Goal: Check status: Check status

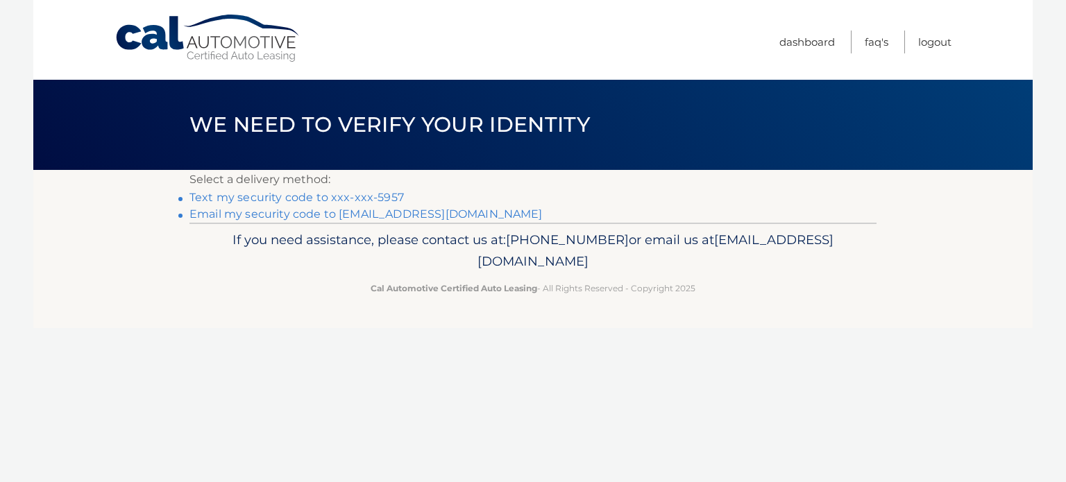
click at [382, 196] on link "Text my security code to xxx-xxx-5957" at bounding box center [296, 197] width 214 height 13
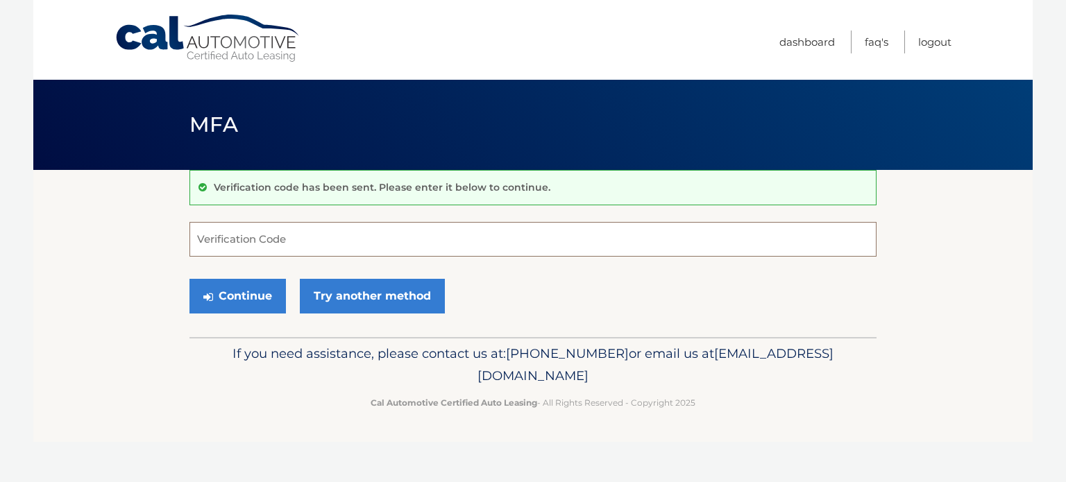
click at [339, 235] on input "Verification Code" at bounding box center [532, 239] width 687 height 35
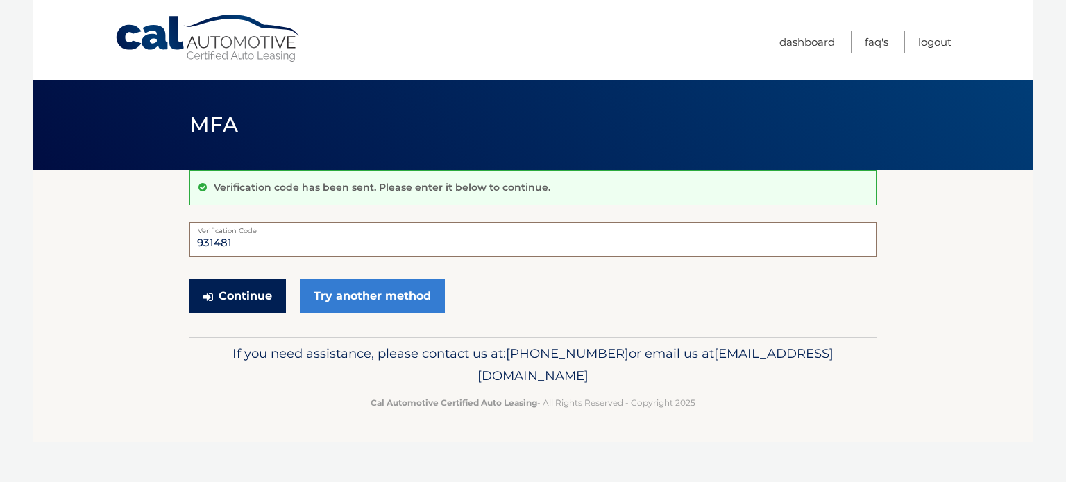
type input "931481"
click at [251, 295] on button "Continue" at bounding box center [237, 296] width 96 height 35
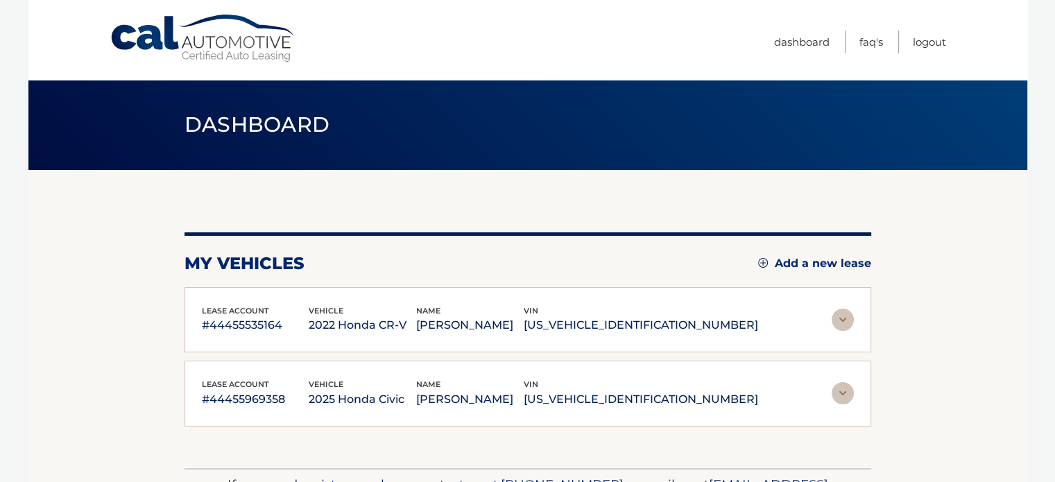
scroll to position [69, 0]
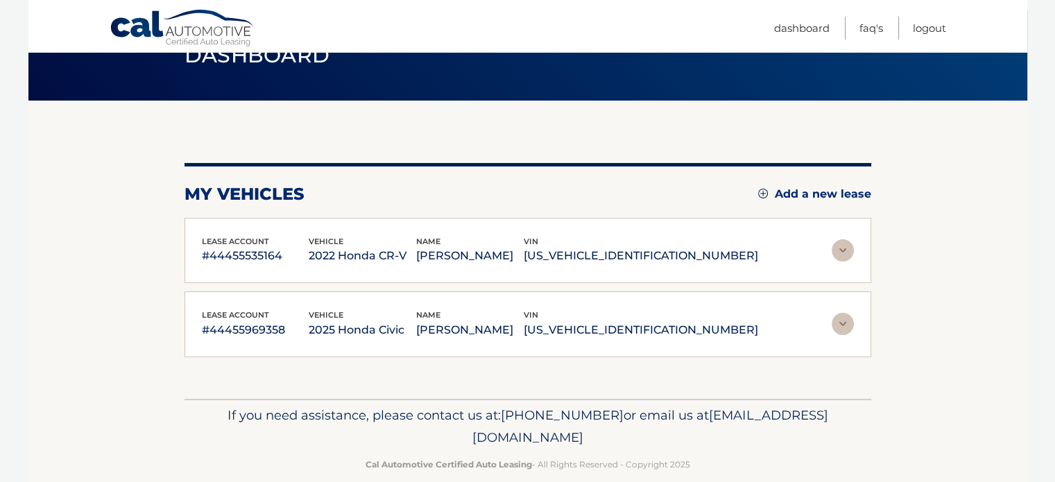
click at [843, 323] on img at bounding box center [843, 324] width 22 height 22
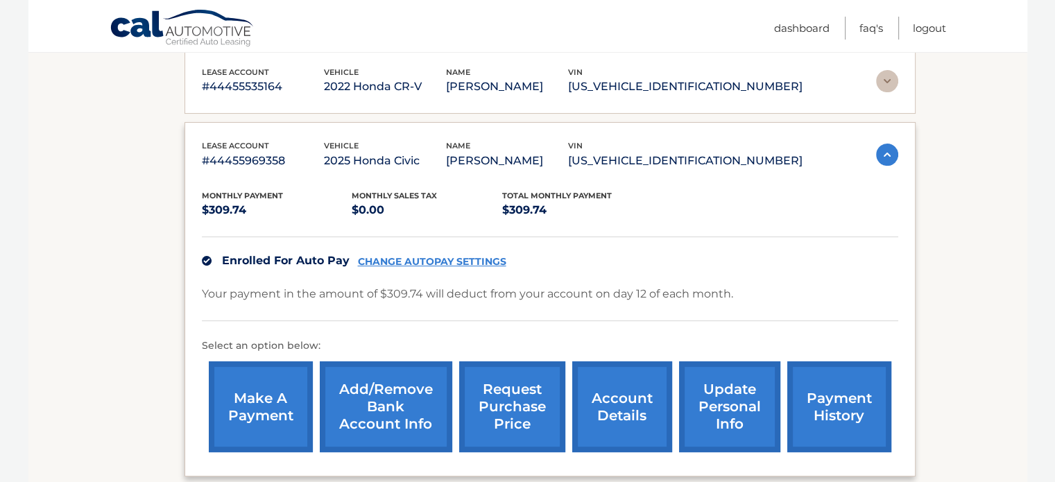
scroll to position [208, 0]
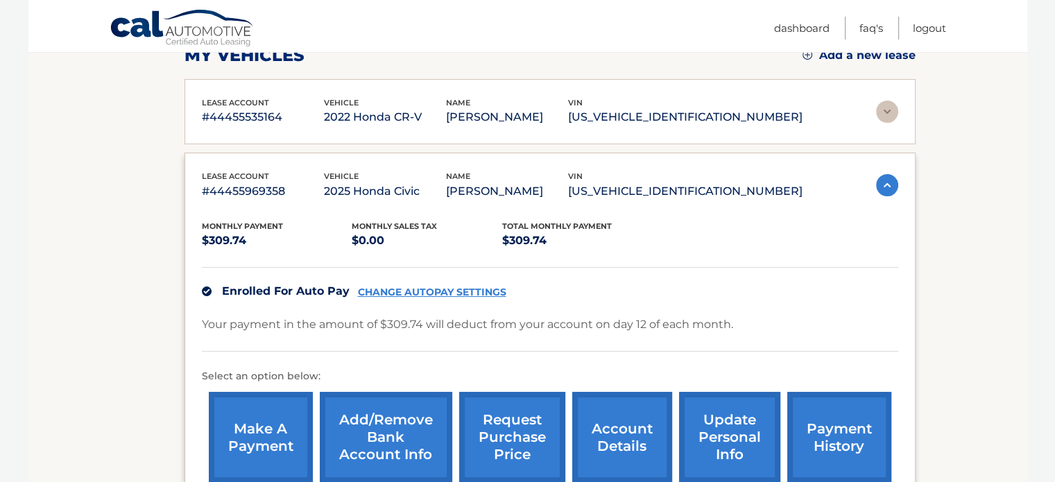
click at [225, 190] on p "#44455969358" at bounding box center [263, 191] width 122 height 19
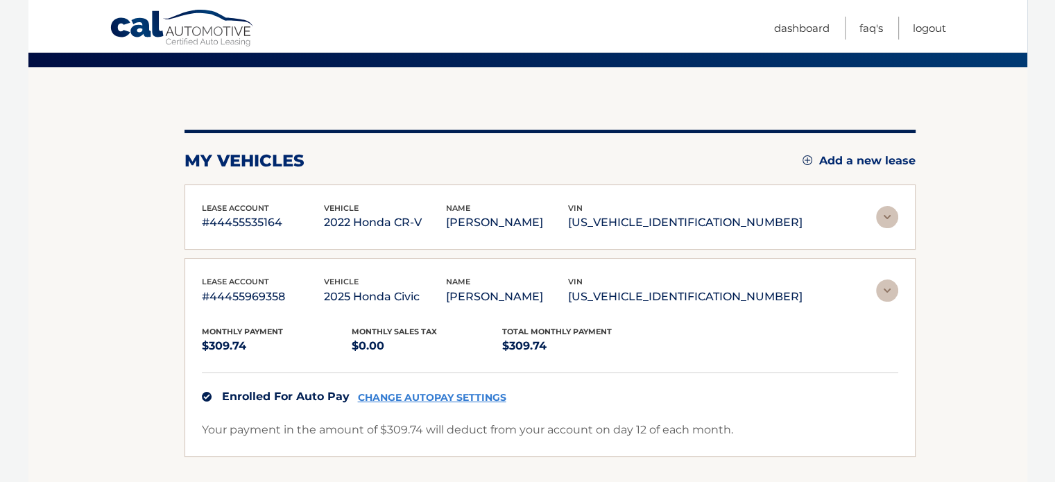
scroll to position [89, 0]
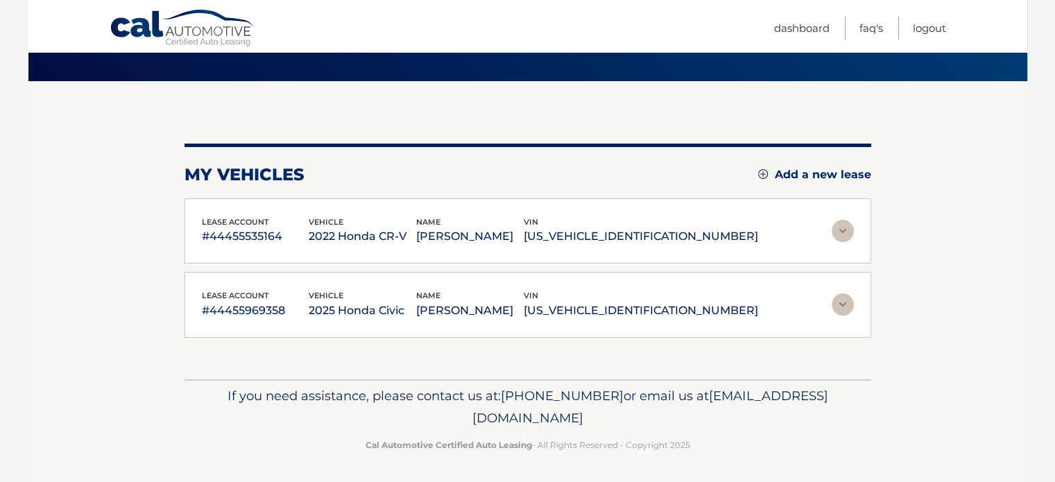
click at [844, 309] on img at bounding box center [843, 305] width 22 height 22
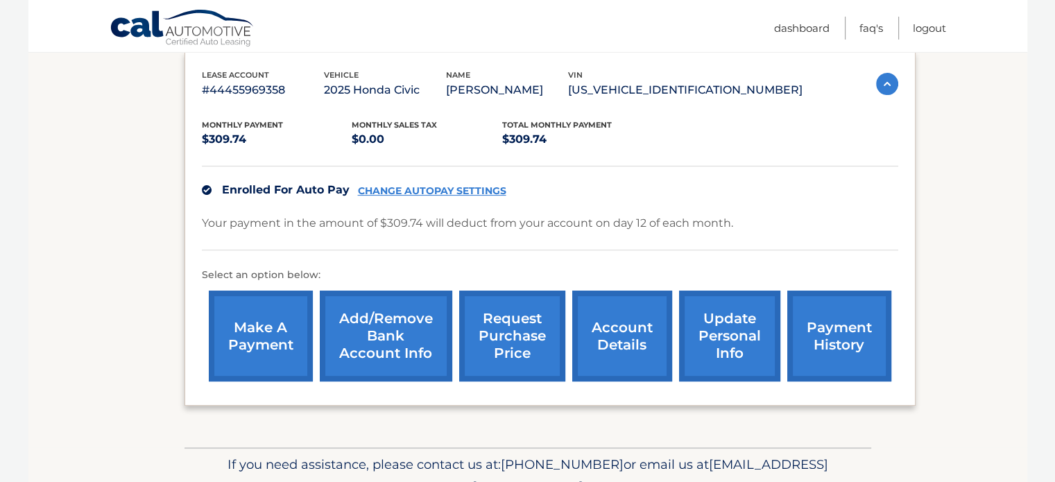
scroll to position [366, 0]
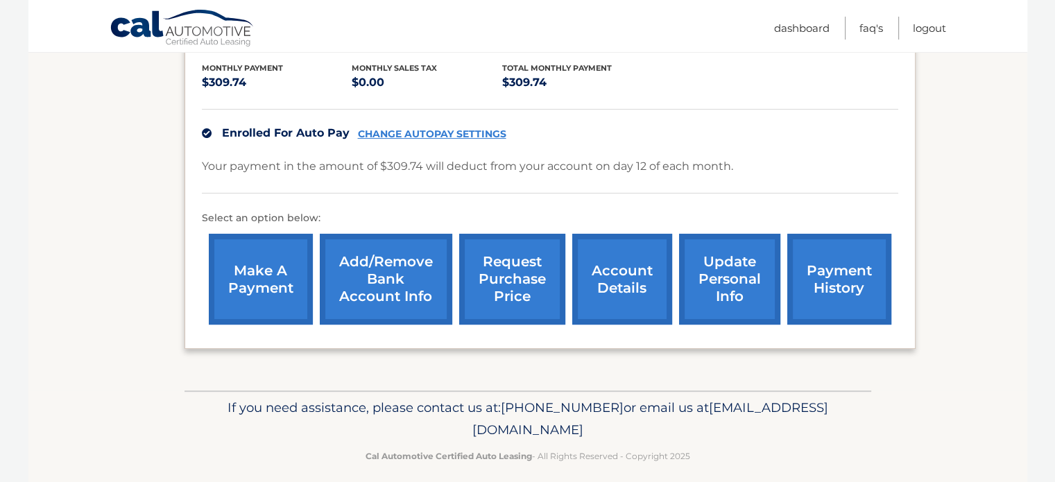
click at [833, 282] on link "payment history" at bounding box center [840, 279] width 104 height 91
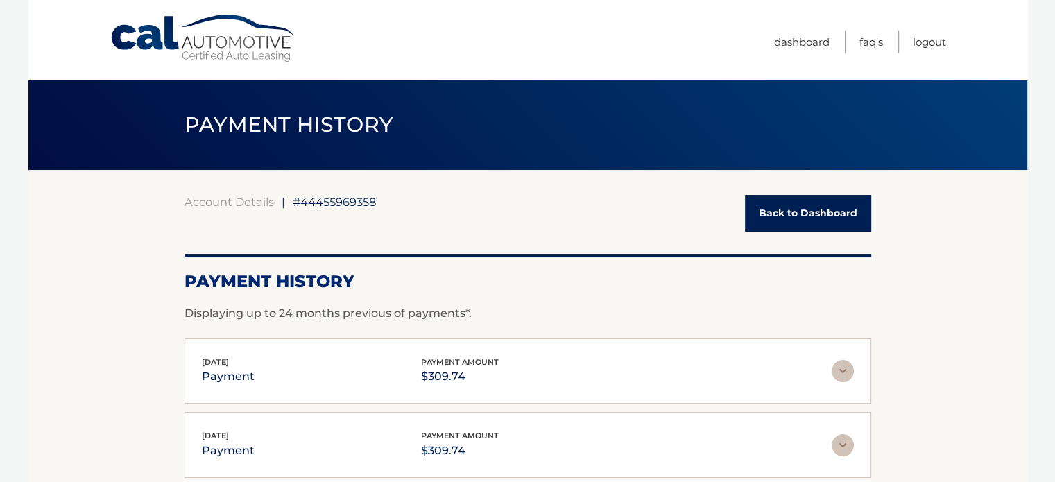
click at [845, 370] on img at bounding box center [843, 371] width 22 height 22
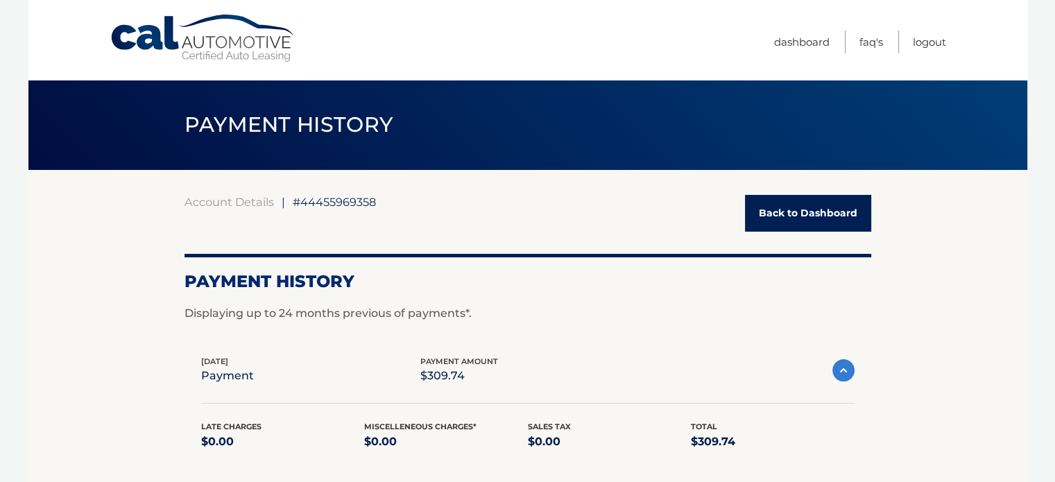
click at [833, 210] on link "Back to Dashboard" at bounding box center [808, 213] width 126 height 37
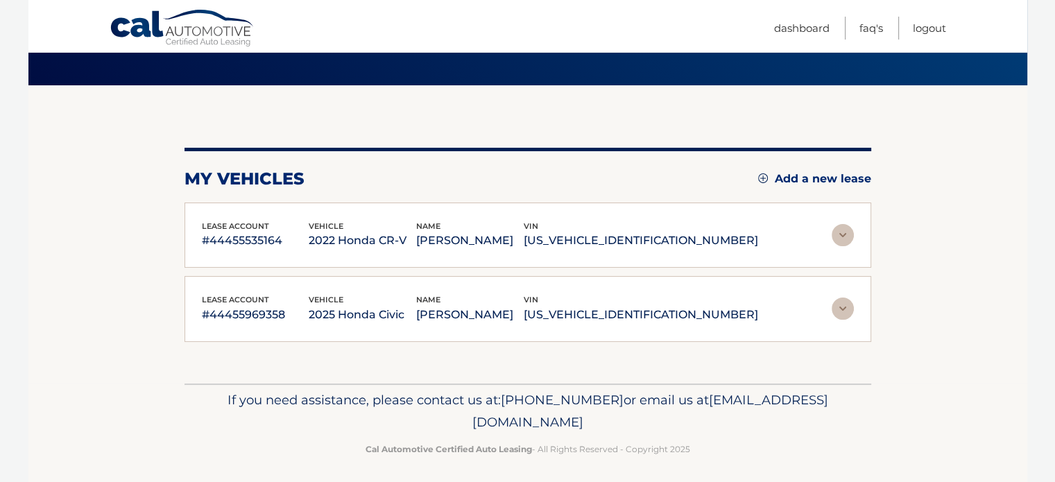
scroll to position [89, 0]
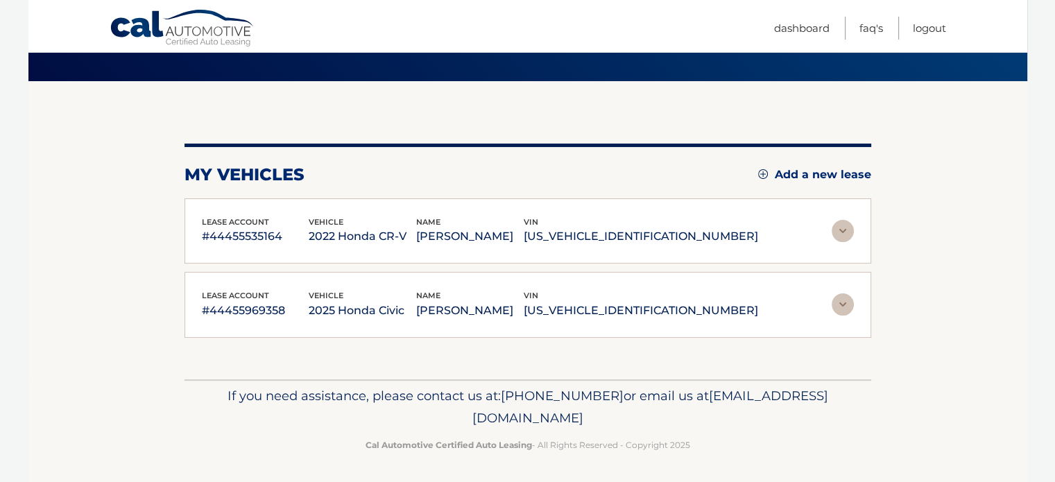
click at [838, 232] on img at bounding box center [843, 231] width 22 height 22
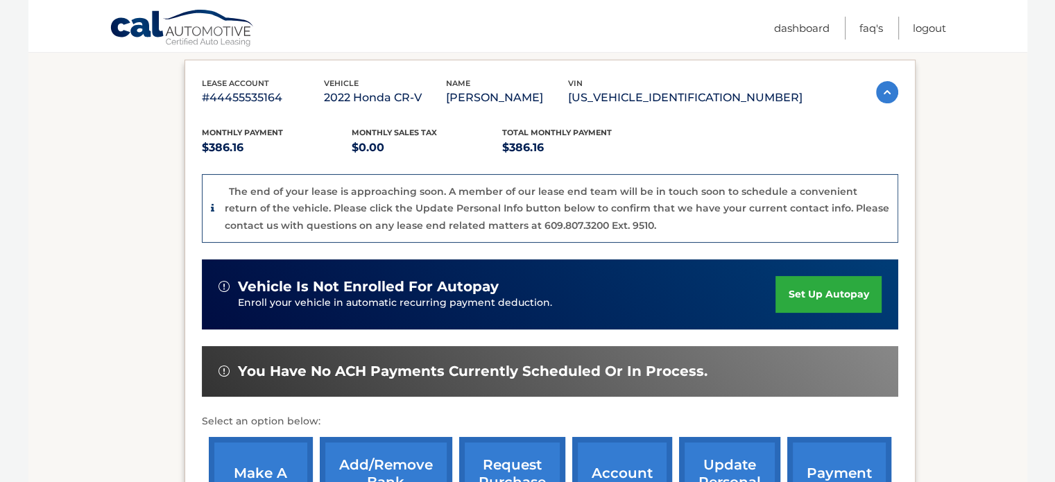
scroll to position [297, 0]
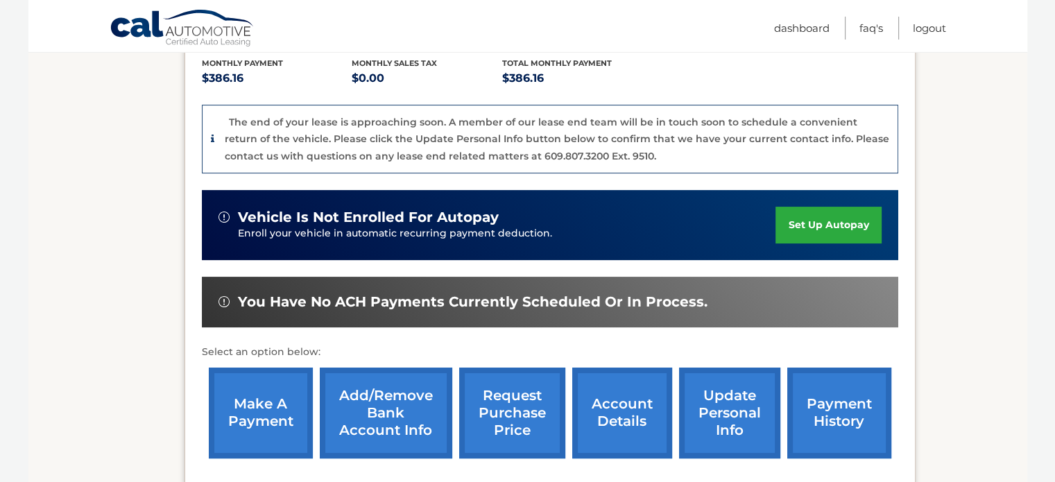
click at [826, 402] on link "payment history" at bounding box center [840, 413] width 104 height 91
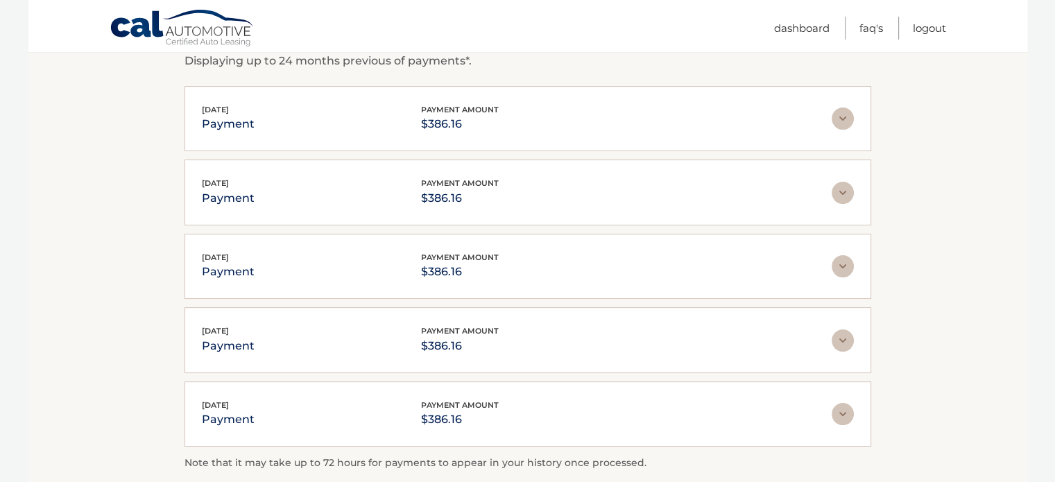
scroll to position [278, 0]
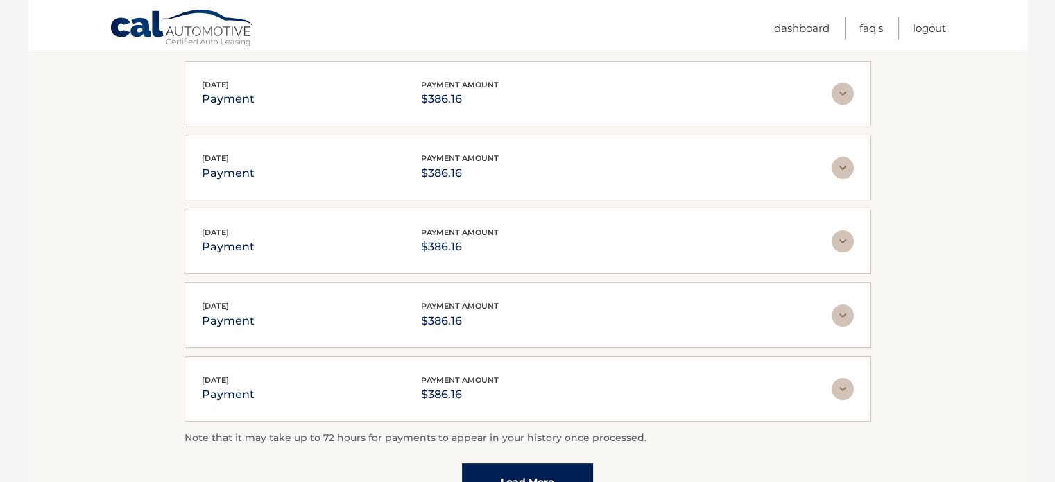
click at [840, 99] on img at bounding box center [843, 94] width 22 height 22
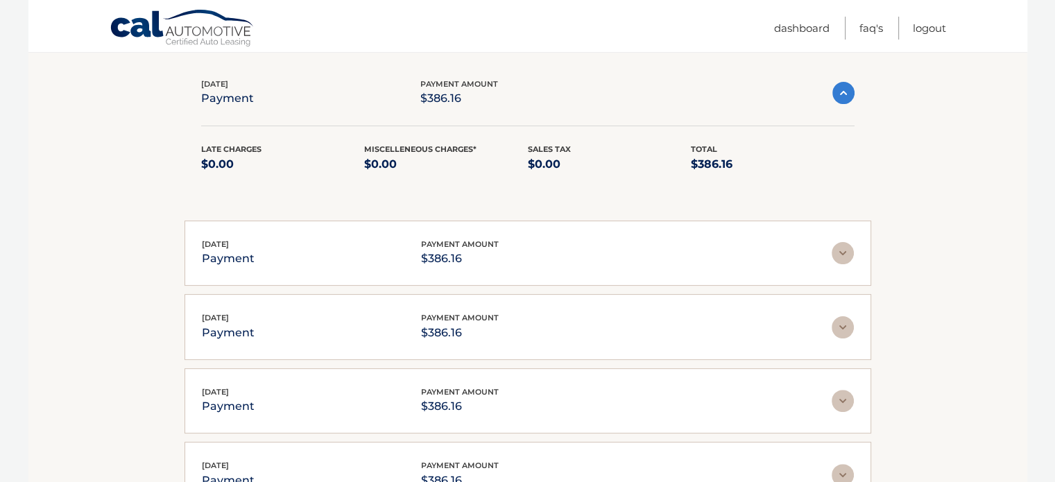
click at [840, 99] on img at bounding box center [844, 93] width 22 height 22
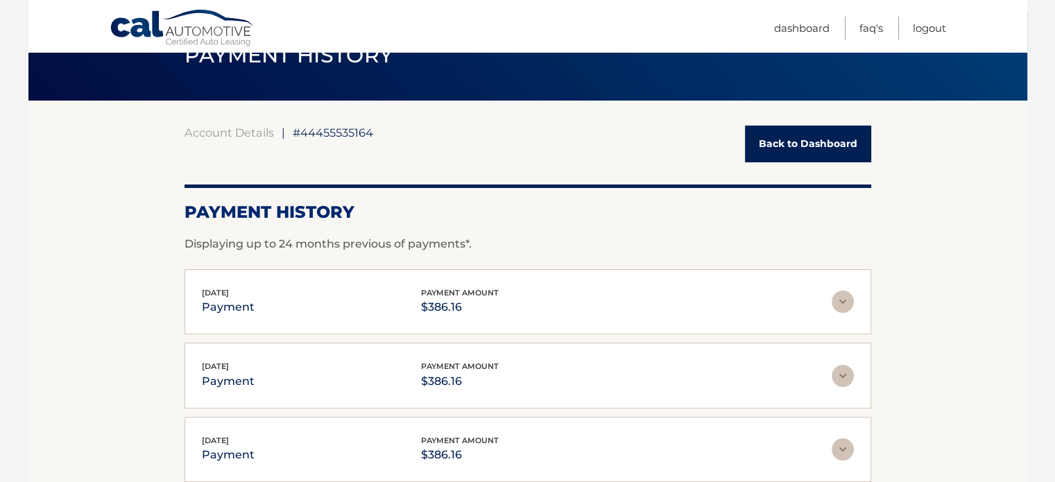
scroll to position [0, 0]
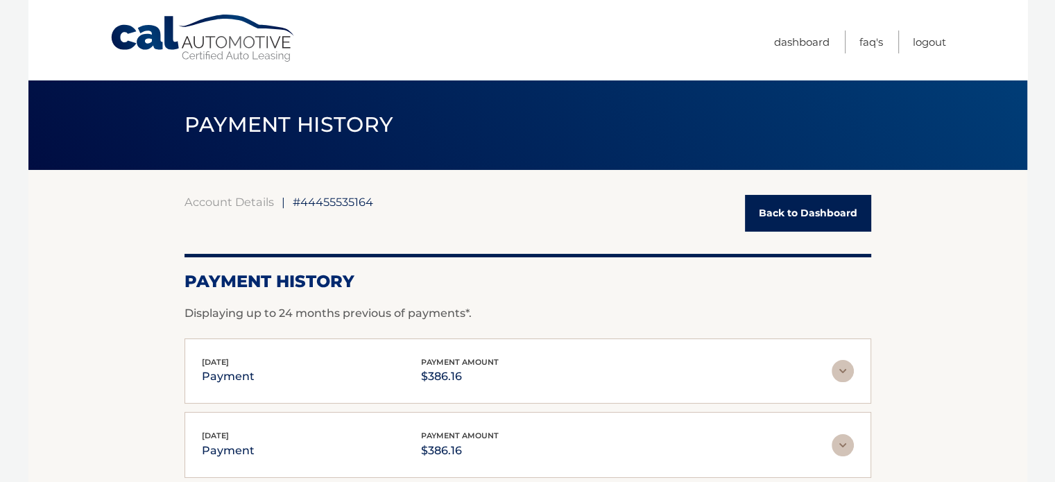
click at [797, 214] on link "Back to Dashboard" at bounding box center [808, 213] width 126 height 37
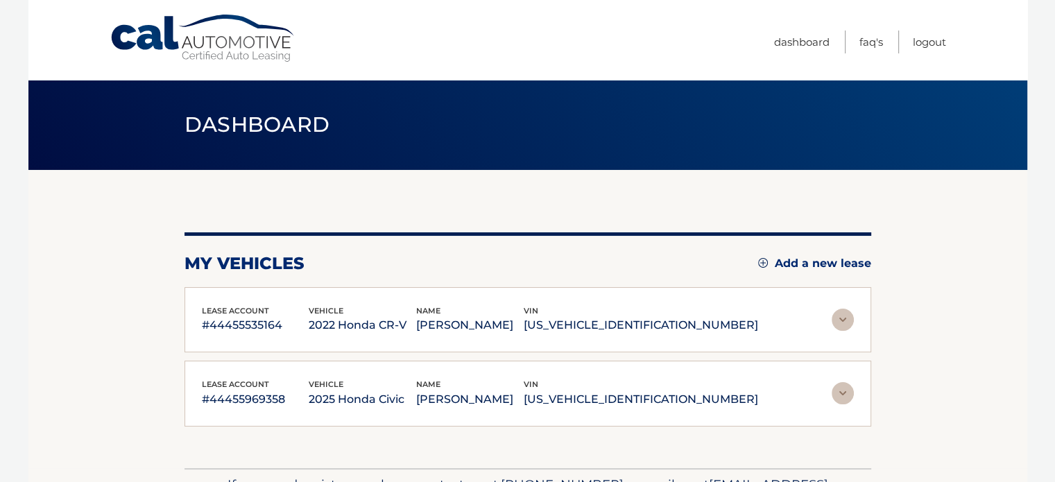
click at [844, 398] on img at bounding box center [843, 393] width 22 height 22
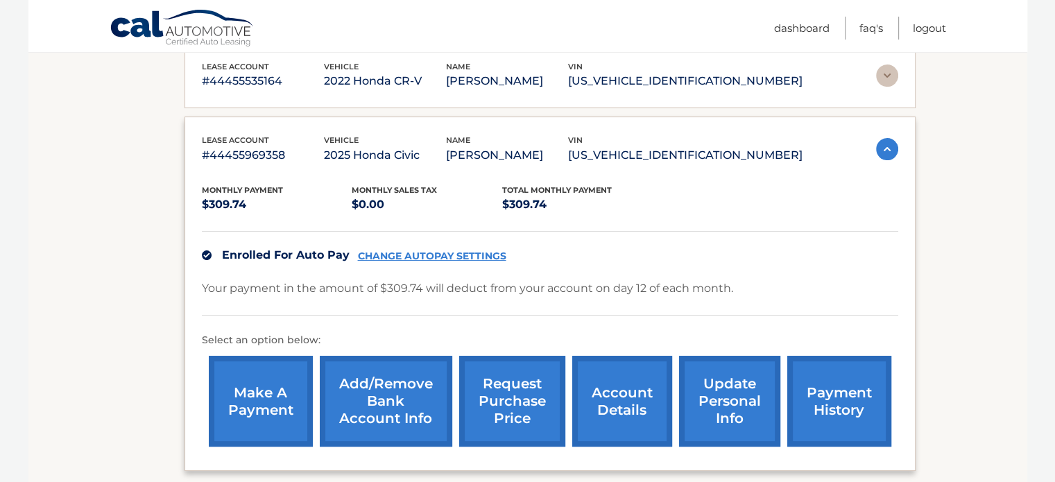
scroll to position [278, 0]
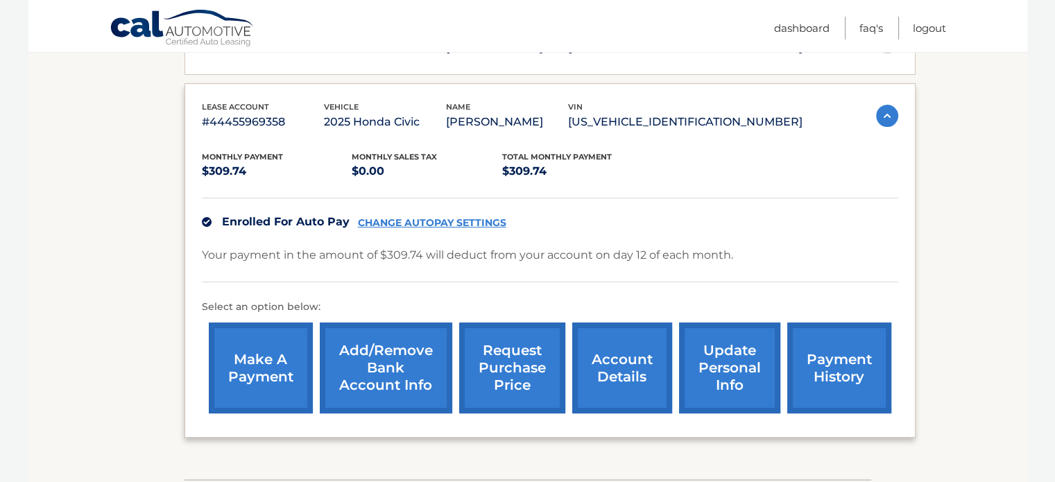
click at [878, 112] on img at bounding box center [887, 116] width 22 height 22
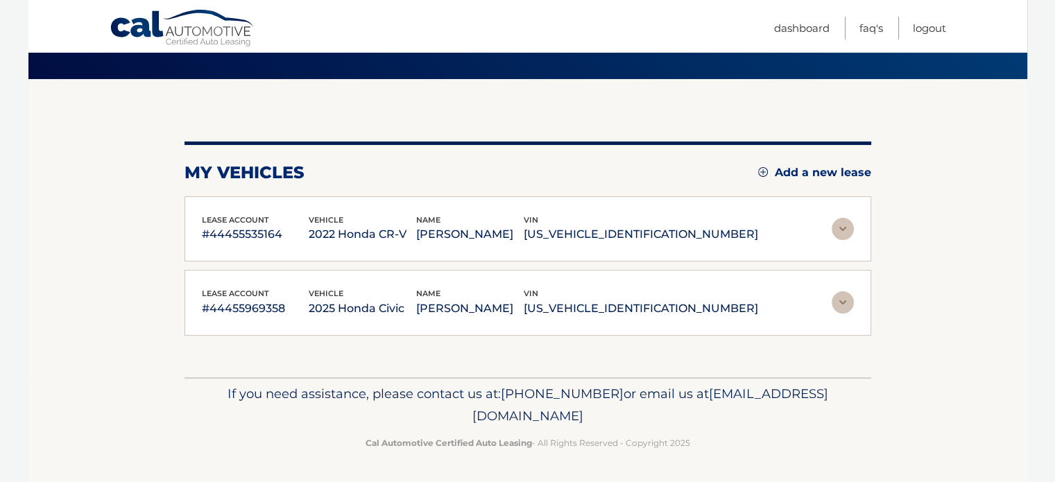
scroll to position [89, 0]
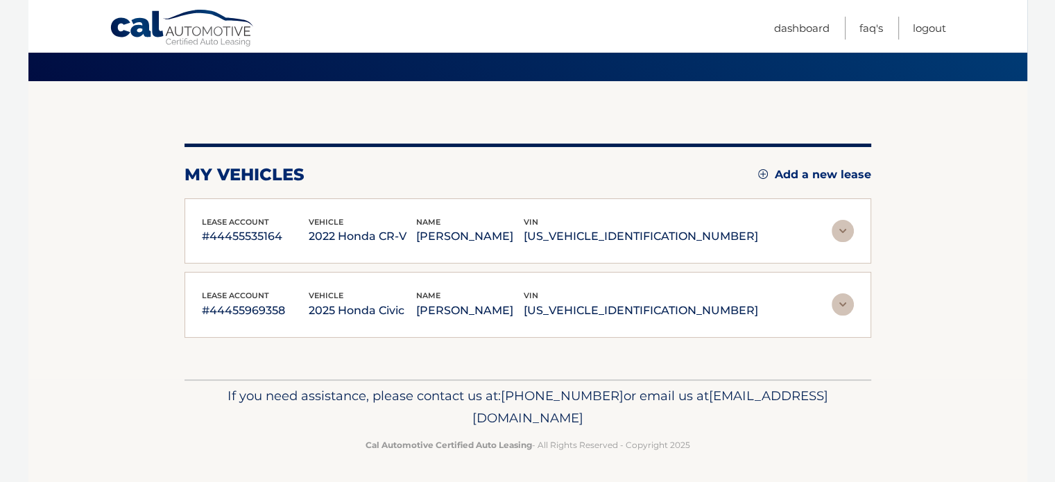
click at [838, 235] on img at bounding box center [843, 231] width 22 height 22
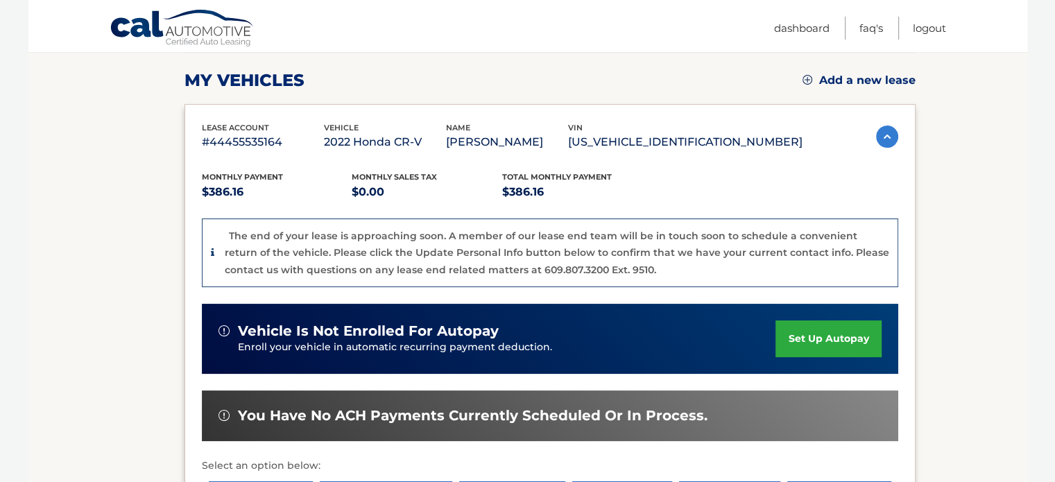
scroll to position [228, 0]
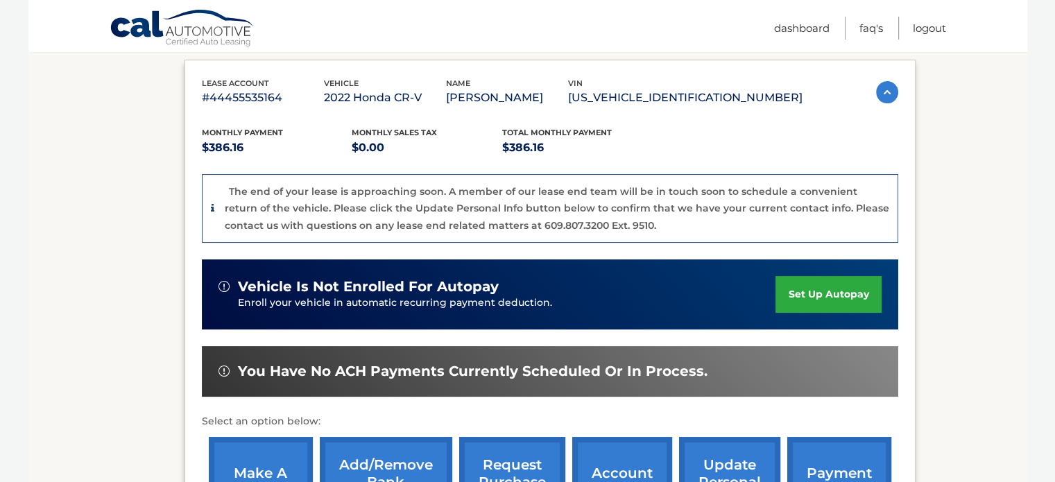
click at [878, 94] on img at bounding box center [887, 92] width 22 height 22
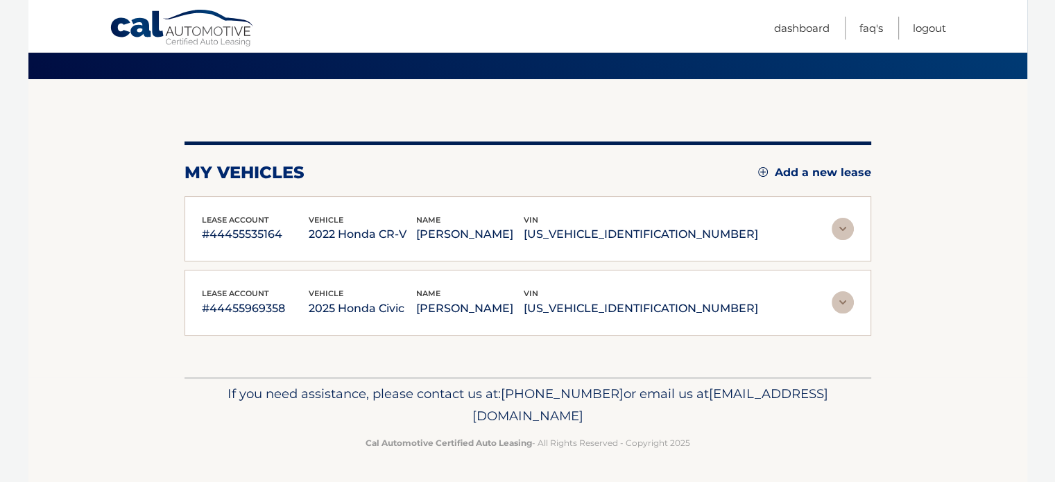
scroll to position [89, 0]
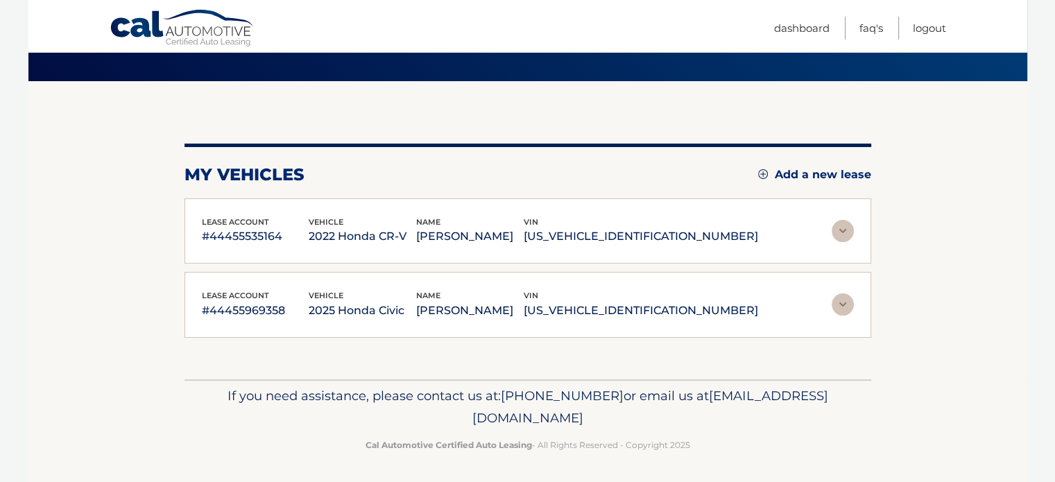
click at [838, 303] on img at bounding box center [843, 305] width 22 height 22
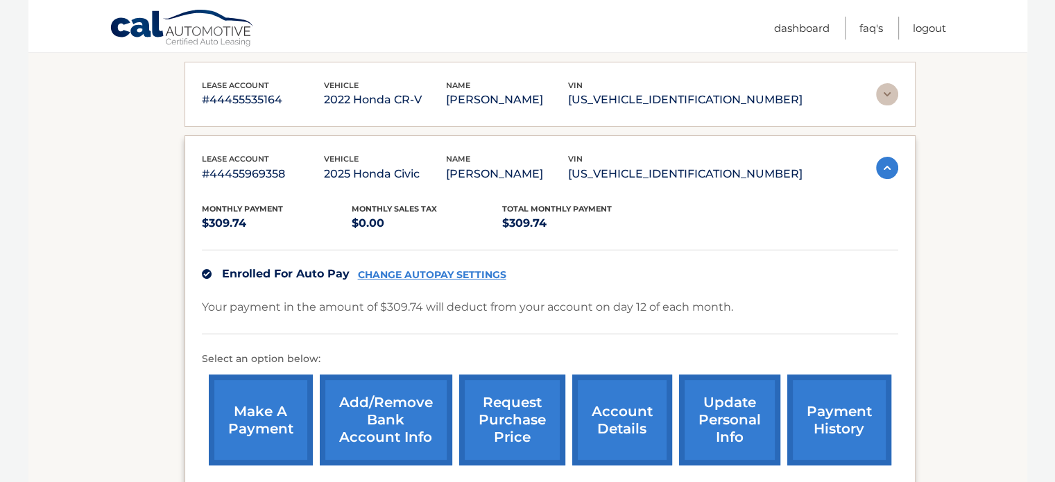
scroll to position [228, 0]
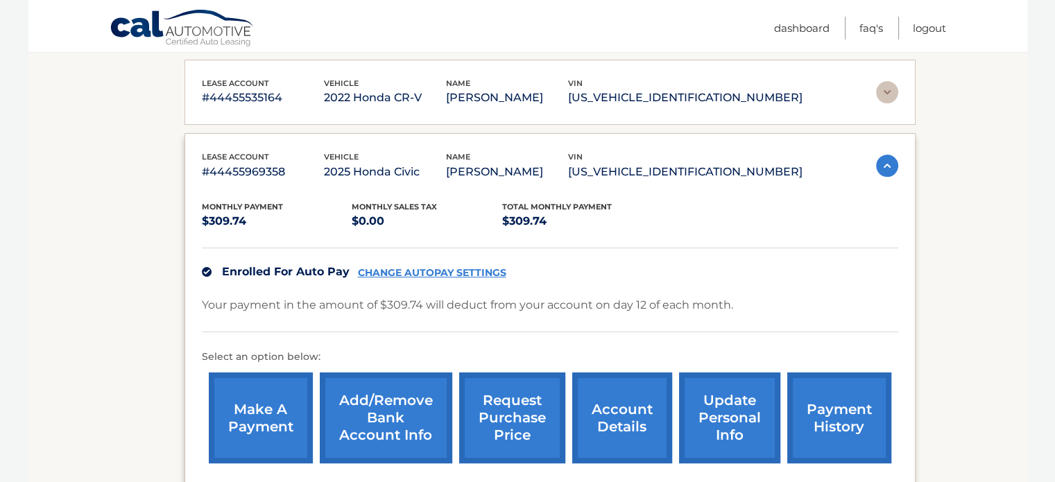
click at [835, 405] on link "payment history" at bounding box center [840, 418] width 104 height 91
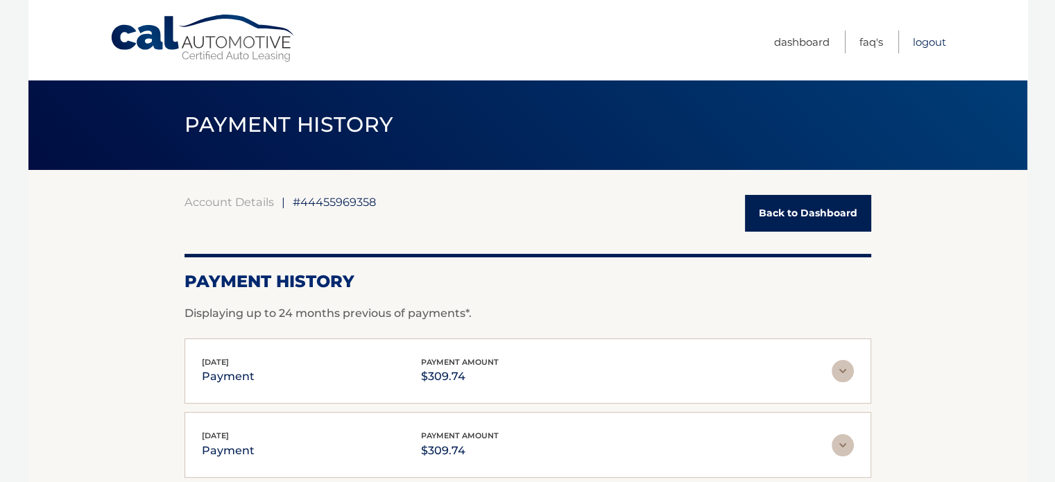
click at [924, 40] on link "Logout" at bounding box center [929, 42] width 33 height 23
